Goal: Information Seeking & Learning: Understand process/instructions

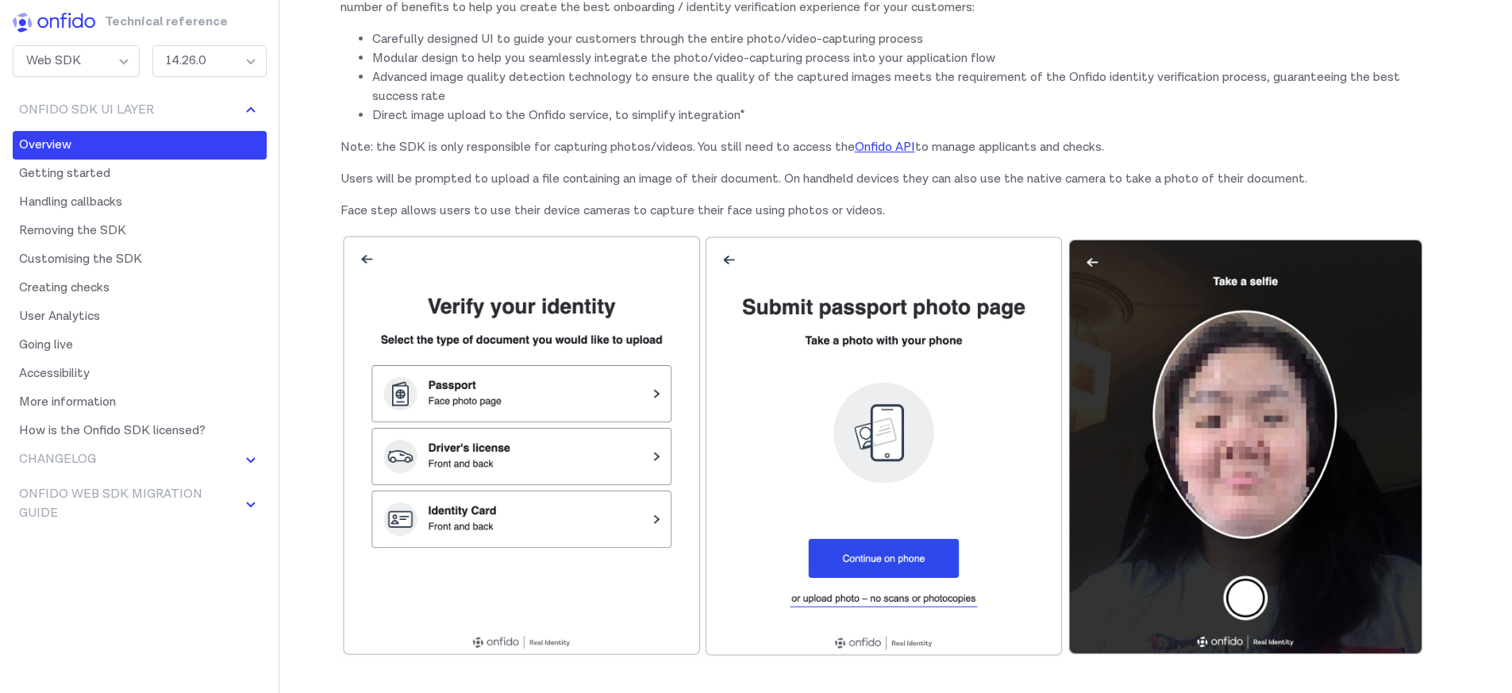
scroll to position [153, 0]
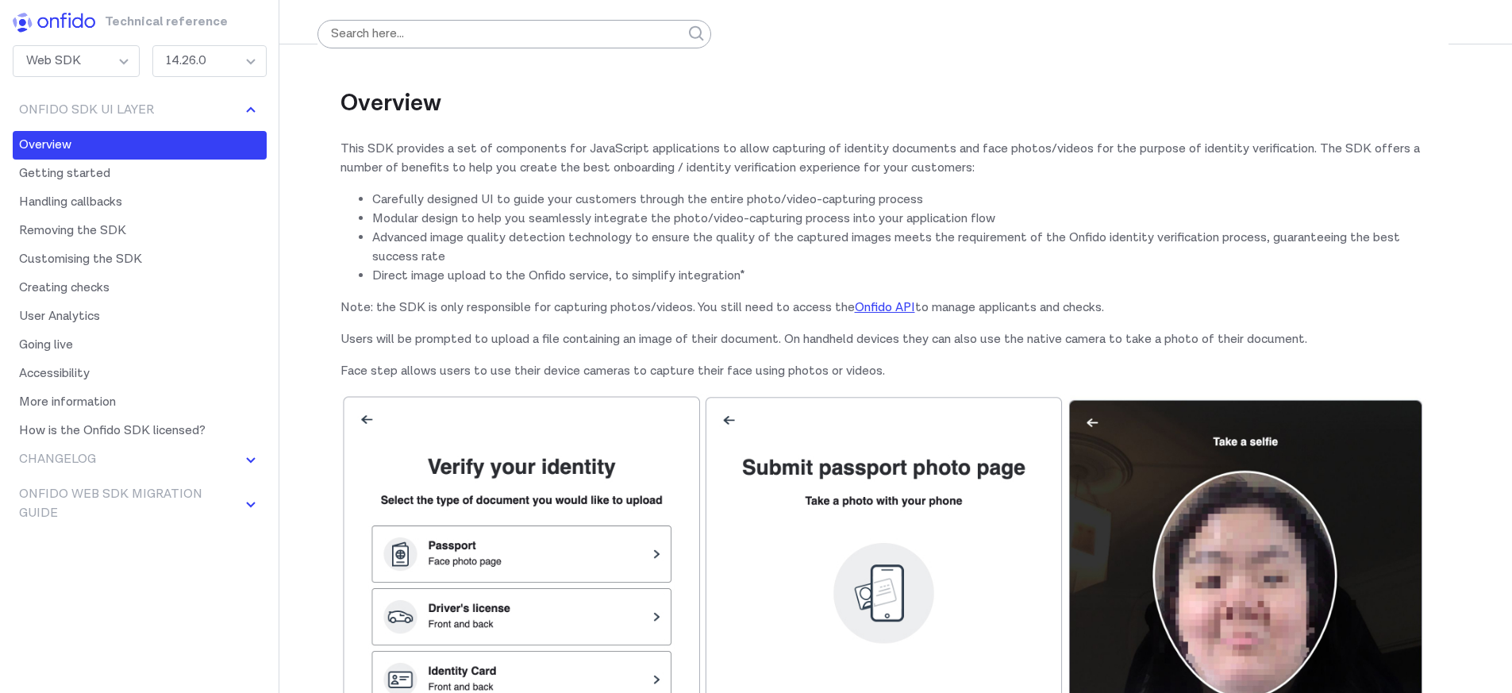
click at [742, 237] on li "Advanced image quality detection technology to ensure the quality of the captur…" at bounding box center [899, 248] width 1054 height 38
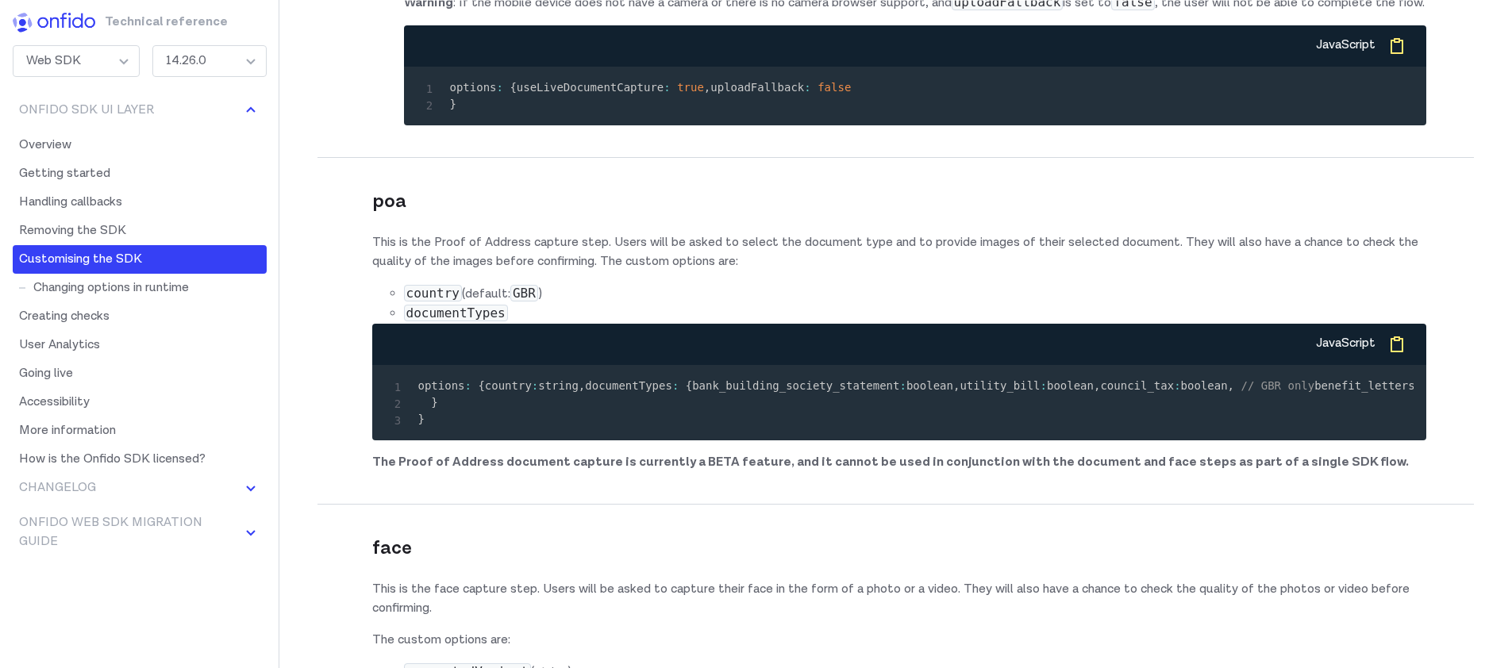
scroll to position [11701, 0]
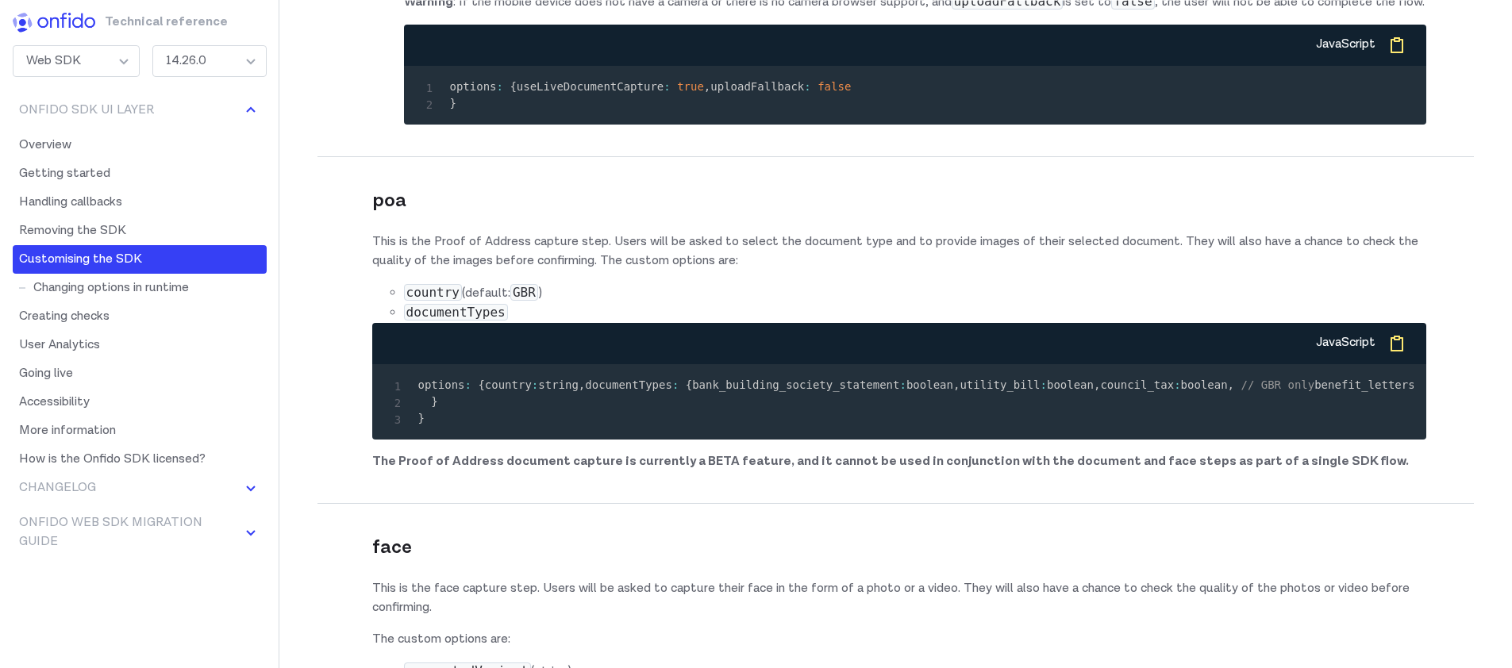
copy code "forceCrossDevice : true"
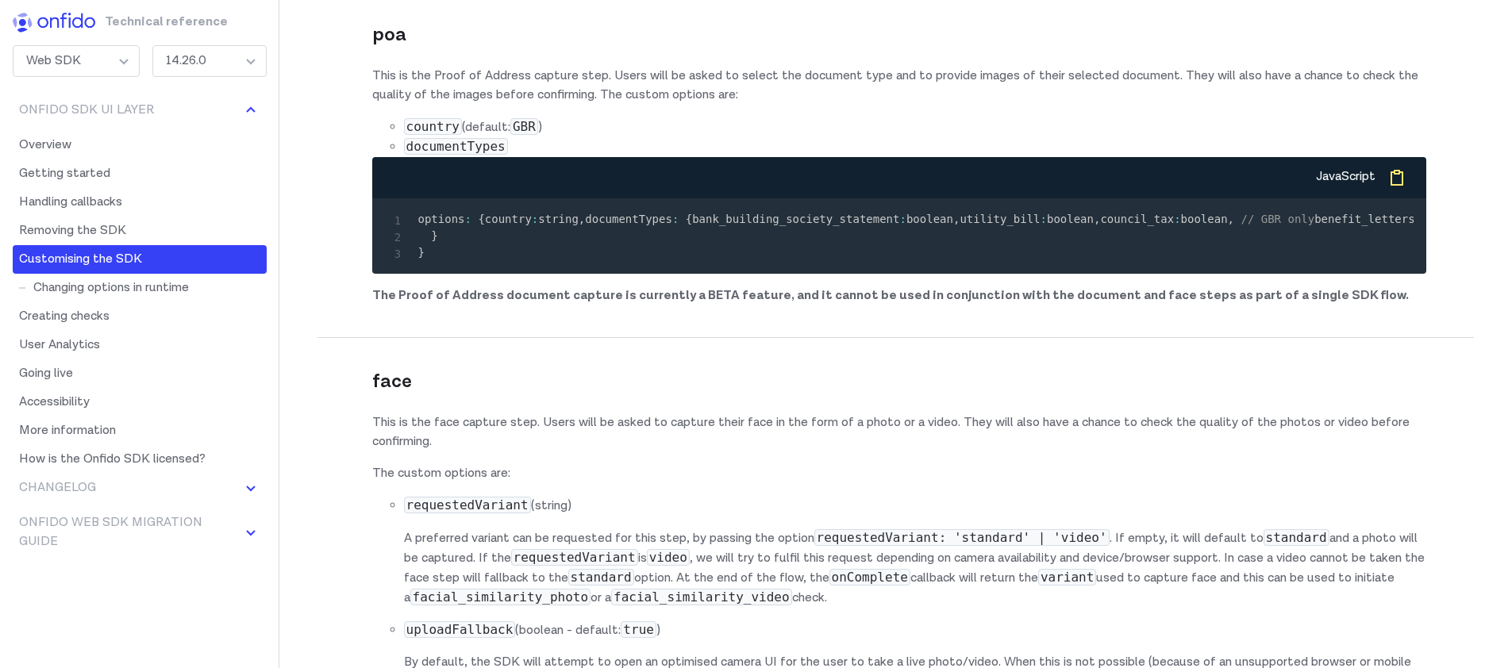
scroll to position [12045, 0]
